Goal: Transaction & Acquisition: Purchase product/service

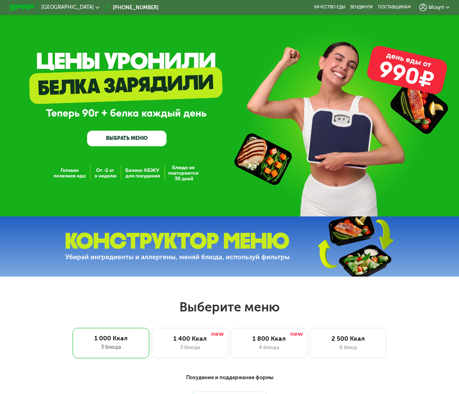
click at [436, 9] on span "Ысьуп" at bounding box center [436, 7] width 16 height 5
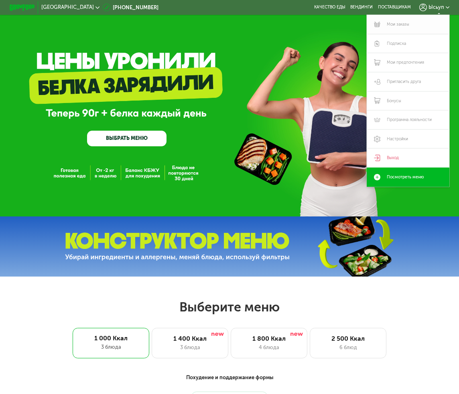
click at [405, 22] on link "Мои заказы" at bounding box center [407, 24] width 83 height 19
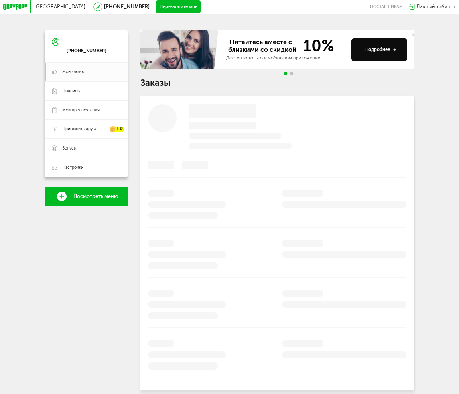
click at [85, 199] on span "Посмотреть меню" at bounding box center [95, 197] width 45 height 6
